Goal: Check status: Check status

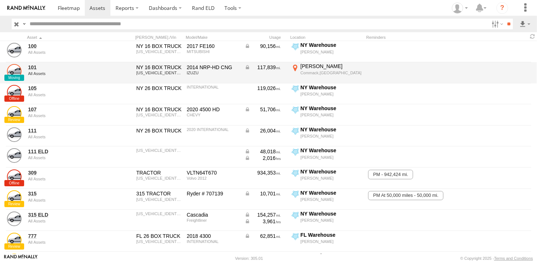
click at [10, 70] on link at bounding box center [14, 71] width 15 height 15
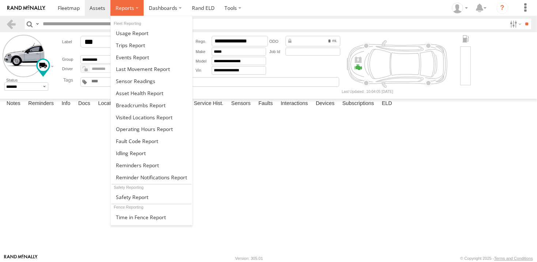
click at [130, 10] on span at bounding box center [124, 7] width 19 height 7
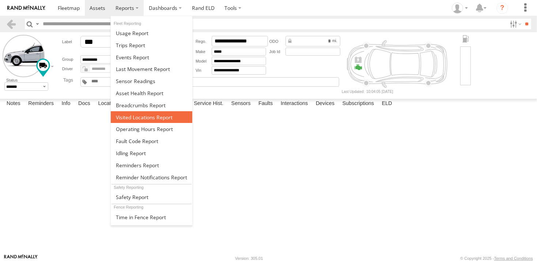
click at [137, 115] on span at bounding box center [144, 117] width 57 height 7
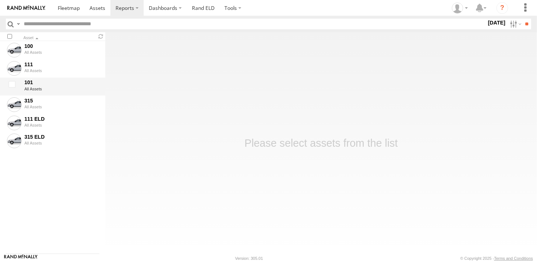
click at [27, 83] on div "101" at bounding box center [61, 82] width 74 height 7
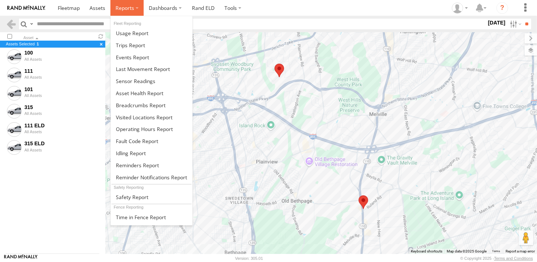
click at [123, 9] on span at bounding box center [124, 7] width 19 height 7
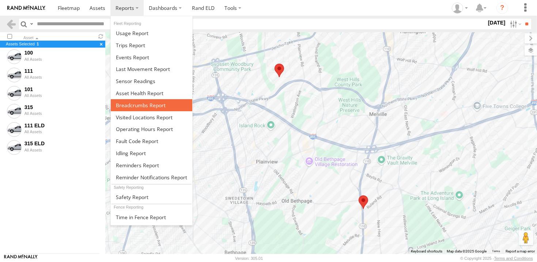
click at [136, 105] on span at bounding box center [141, 105] width 50 height 7
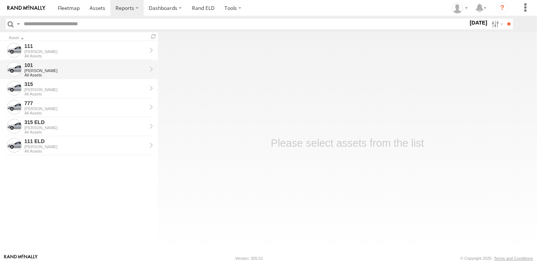
click at [12, 66] on div at bounding box center [14, 69] width 15 height 15
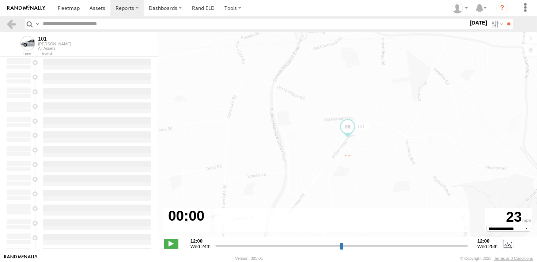
type input "**********"
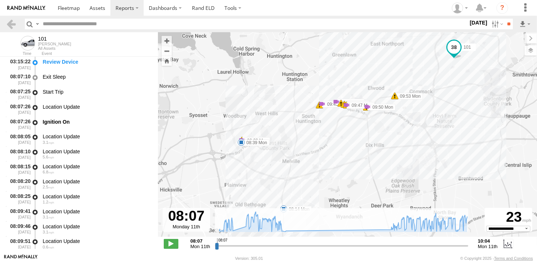
click at [246, 136] on span at bounding box center [241, 139] width 7 height 7
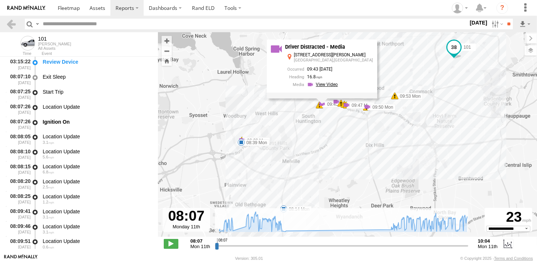
click at [335, 86] on link at bounding box center [323, 84] width 33 height 7
